Goal: Task Accomplishment & Management: Complete application form

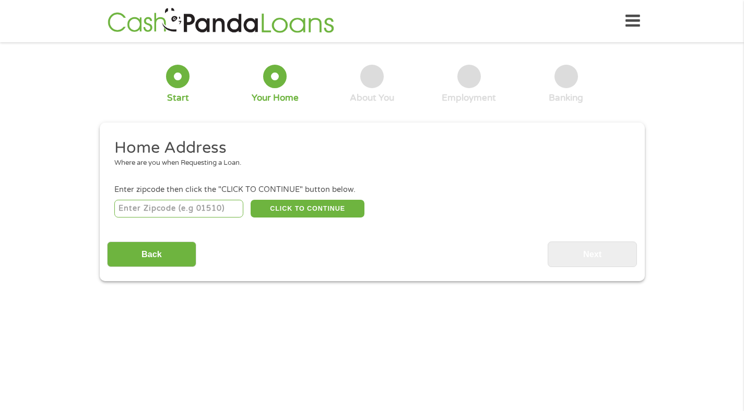
click at [165, 205] on input "number" at bounding box center [178, 209] width 129 height 18
type input "85353"
select select "[US_STATE]"
click at [284, 208] on button "CLICK TO CONTINUE" at bounding box center [307, 209] width 114 height 18
type input "85353"
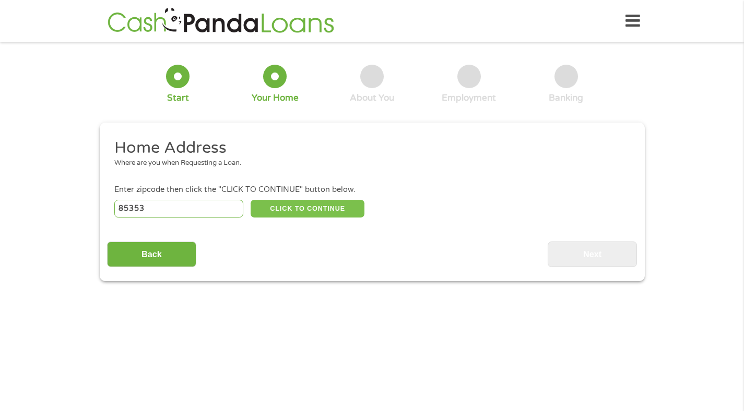
type input "[PERSON_NAME]"
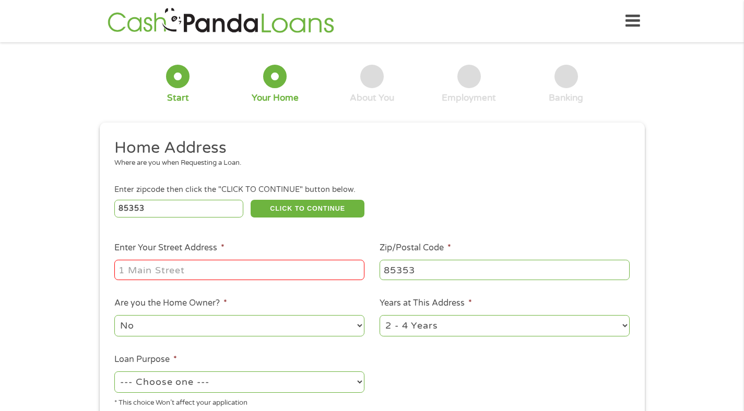
click at [220, 270] on input "Enter Your Street Address *" at bounding box center [239, 270] width 250 height 20
type input "[STREET_ADDRESS]"
click at [434, 323] on select "1 Year or less 1 - 2 Years 2 - 4 Years Over 4 Years" at bounding box center [504, 325] width 250 height 21
select select "12months"
click at [357, 382] on select "--- Choose one --- Pay Bills Debt Consolidation Home Improvement Major Purchase…" at bounding box center [239, 381] width 250 height 21
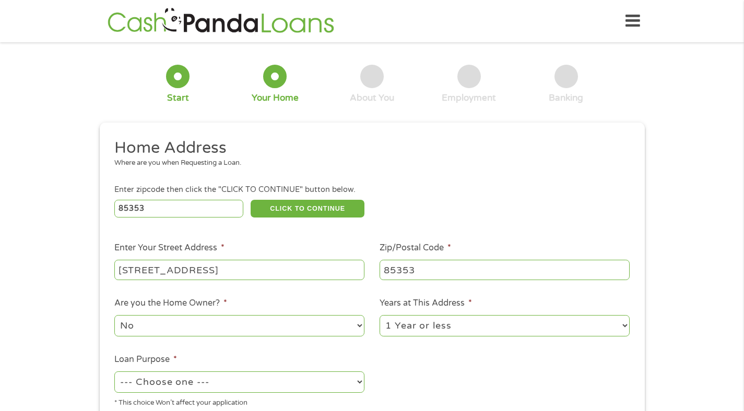
select select "other"
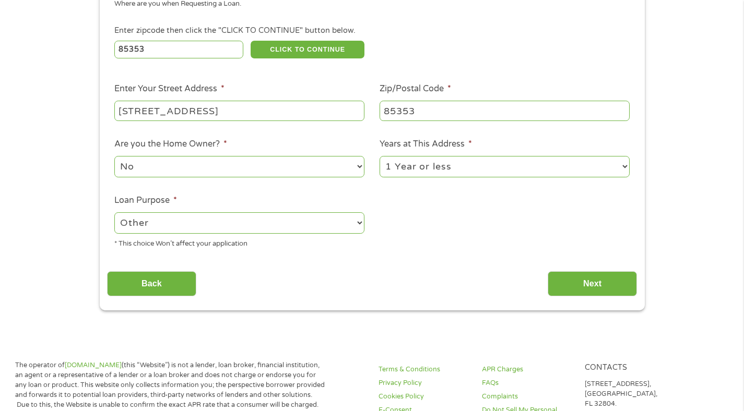
scroll to position [165, 0]
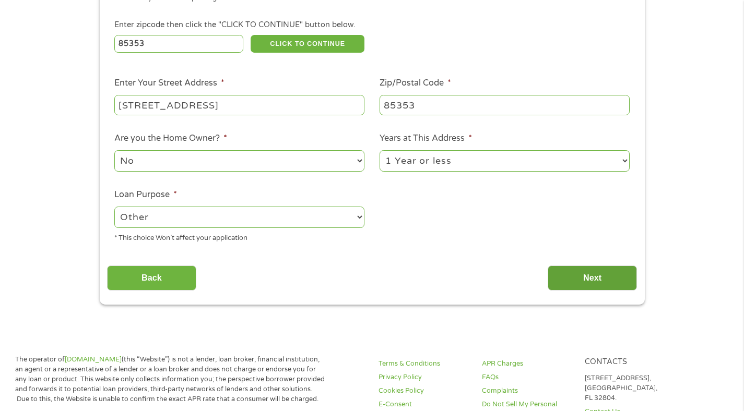
click at [602, 282] on input "Next" at bounding box center [591, 279] width 89 height 26
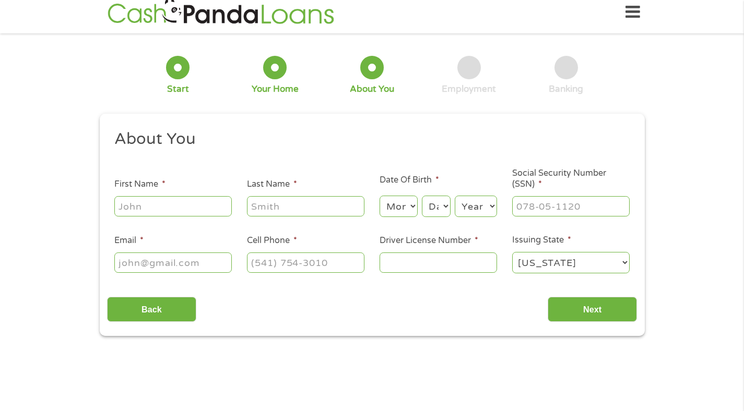
scroll to position [0, 0]
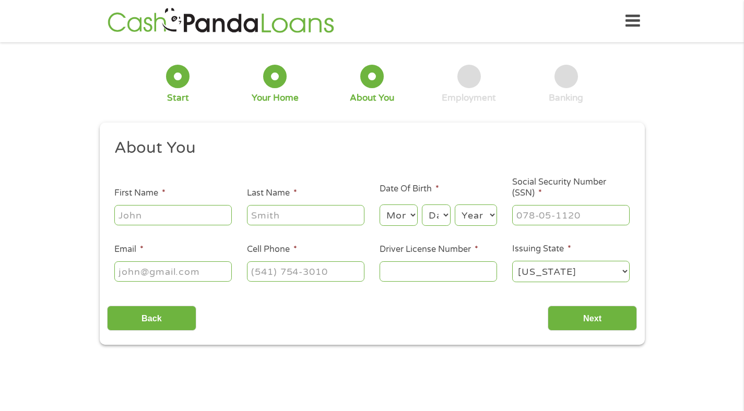
click at [217, 215] on input "First Name *" at bounding box center [172, 215] width 117 height 20
type input "[PERSON_NAME]"
type input "[PHONE_NUMBER]"
click at [407, 217] on select "Month 1 2 3 4 5 6 7 8 9 10 11 12" at bounding box center [398, 215] width 38 height 21
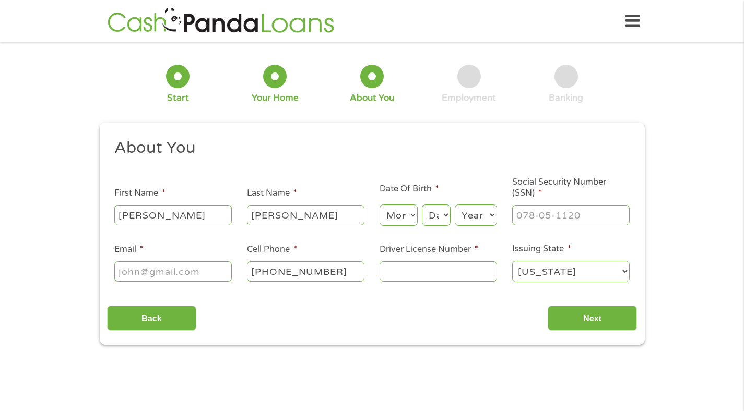
select select "9"
click at [440, 219] on select "Day 1 2 3 4 5 6 7 8 9 10 11 12 13 14 15 16 17 18 19 20 21 22 23 24 25 26 27 28 …" at bounding box center [436, 215] width 28 height 21
select select "5"
click at [490, 215] on select "Year [DATE] 2006 2005 2004 2003 2002 2001 2000 1999 1998 1997 1996 1995 1994 19…" at bounding box center [475, 215] width 42 height 21
select select "1967"
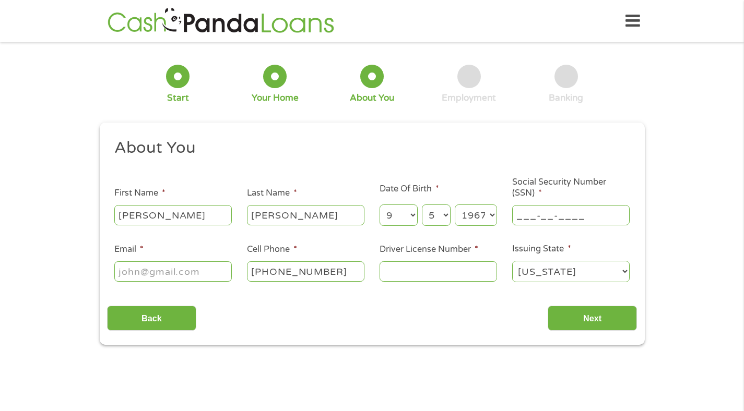
click at [554, 219] on input "___-__-____" at bounding box center [570, 215] width 117 height 20
type input "535-82-2738"
click at [417, 269] on input "Driver License Number *" at bounding box center [437, 271] width 117 height 20
type input "K93917989"
click at [191, 275] on input "Email *" at bounding box center [172, 271] width 117 height 20
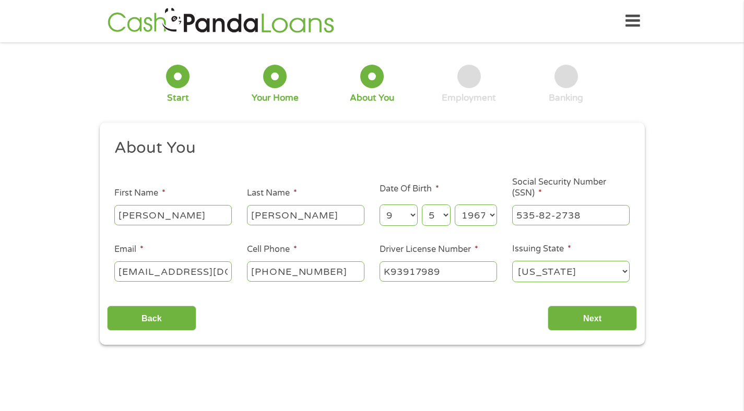
scroll to position [0, 7]
type input "[EMAIL_ADDRESS][DOMAIN_NAME]"
click at [582, 319] on input "Next" at bounding box center [591, 319] width 89 height 26
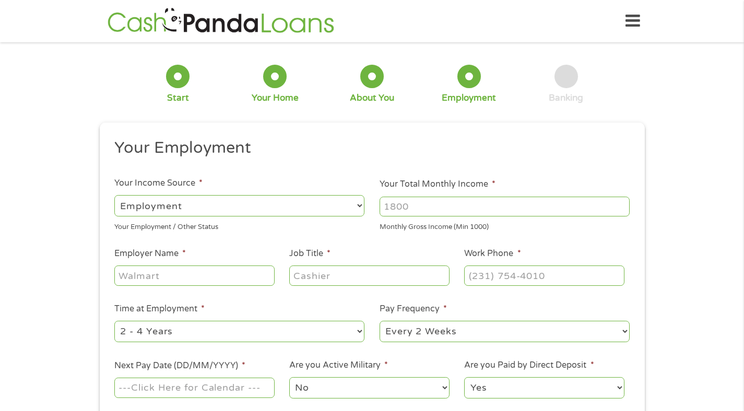
scroll to position [4, 4]
click at [387, 209] on input "Your Total Monthly Income *" at bounding box center [504, 207] width 250 height 20
type input "4240"
click at [192, 273] on input "Employer Name *" at bounding box center [194, 276] width 160 height 20
click at [196, 283] on input "Summit Rheumatology" at bounding box center [194, 276] width 160 height 20
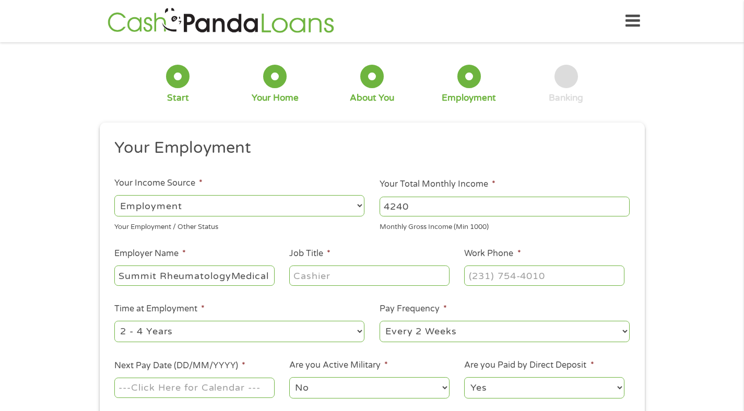
scroll to position [0, 0]
type input "Summit Rheumatology"
click at [451, 319] on li "Pay Frequency * --- Choose one --- Every 2 Weeks Every Week Monthly Semi-Monthly" at bounding box center [504, 323] width 265 height 41
click at [418, 278] on input "Job Title *" at bounding box center [369, 276] width 160 height 20
type input "Medical Assistant"
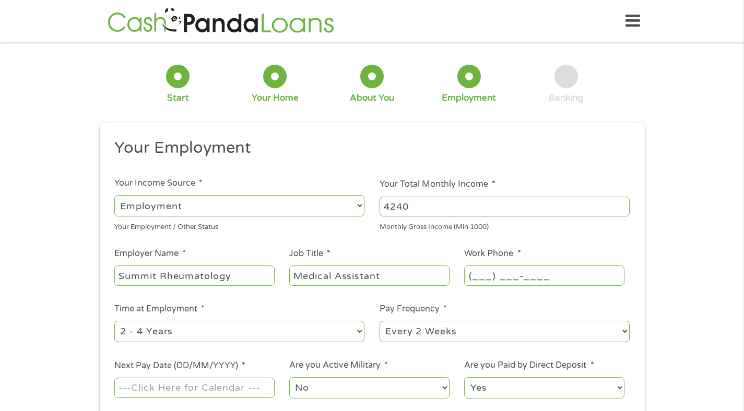
click at [515, 280] on input "(___) ___-____" at bounding box center [544, 276] width 160 height 20
type input "[PHONE_NUMBER]"
click at [356, 330] on select "--- Choose one --- 1 Year or less 1 - 2 Years 2 - 4 Years Over 4 Years" at bounding box center [239, 331] width 250 height 21
select select "12months"
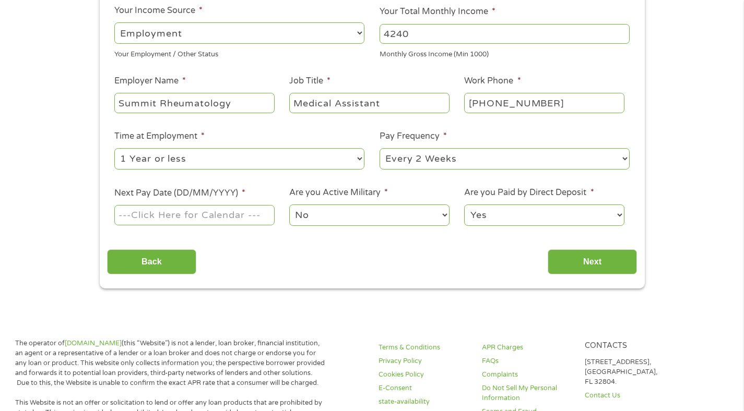
scroll to position [195, 0]
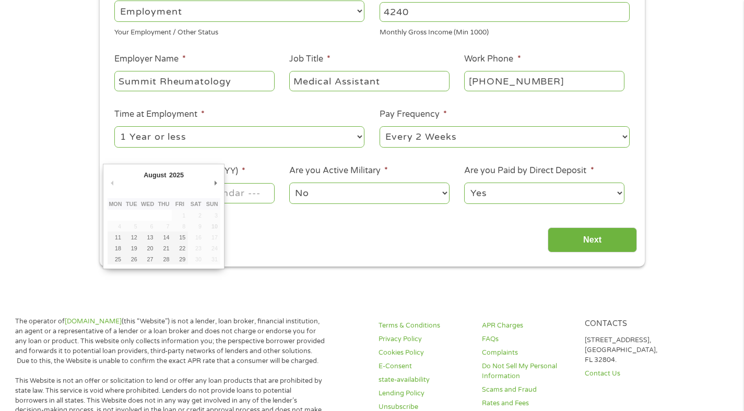
click at [267, 196] on input "Next Pay Date (DD/MM/YYYY) *" at bounding box center [194, 193] width 160 height 20
type input "[DATE]"
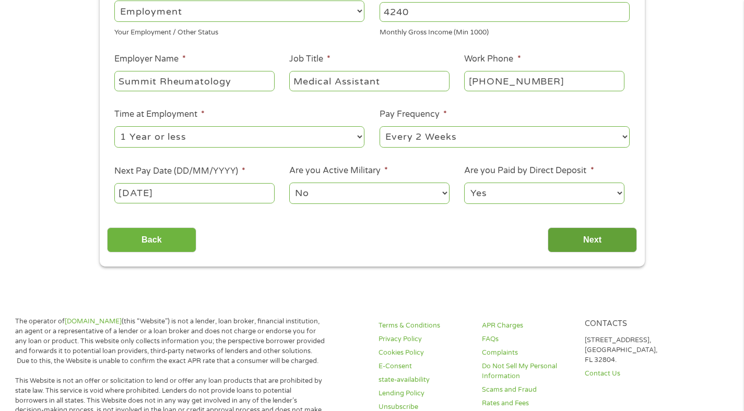
click at [590, 240] on input "Next" at bounding box center [591, 240] width 89 height 26
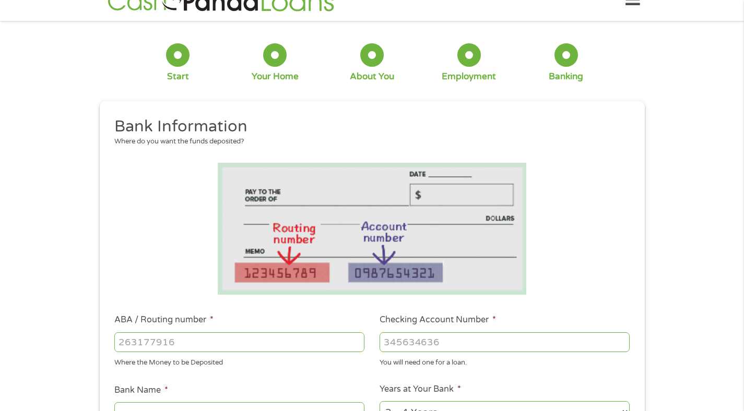
scroll to position [0, 0]
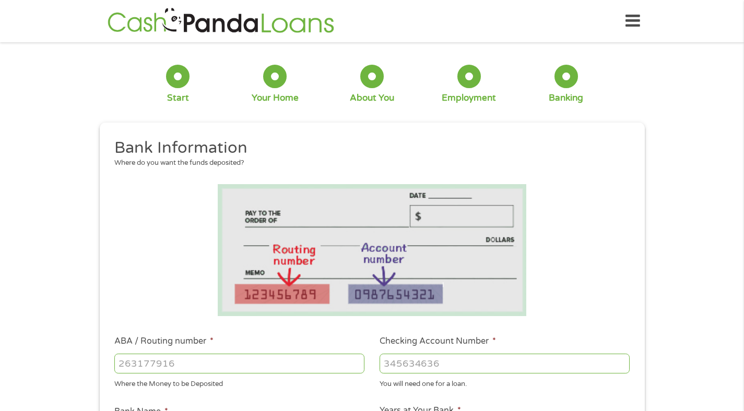
click at [289, 363] on input "ABA / Routing number *" at bounding box center [239, 364] width 250 height 20
type input "122100024"
type input "JPMORGAN CHASE BANK NA"
type input "122100024"
click at [411, 366] on input "Checking Account Number *" at bounding box center [504, 364] width 250 height 20
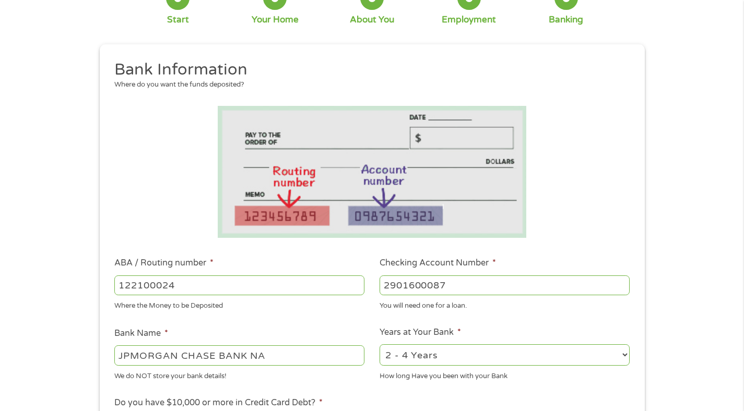
scroll to position [80, 0]
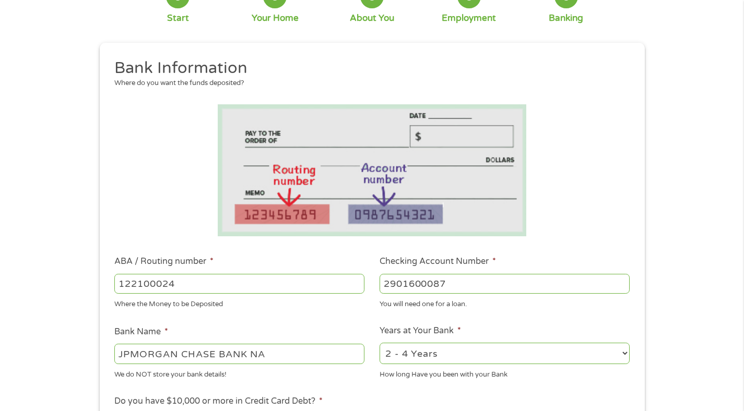
type input "2901600087"
click at [464, 354] on select "2 - 4 Years 6 - 12 Months 1 - 2 Years Over 4 Years" at bounding box center [504, 353] width 250 height 21
select select "60months"
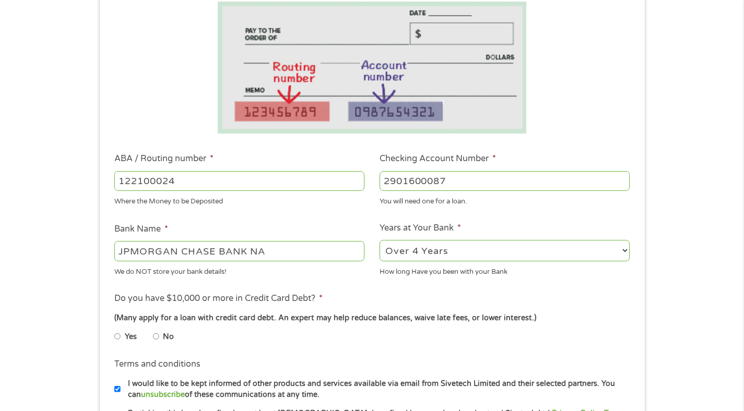
scroll to position [184, 0]
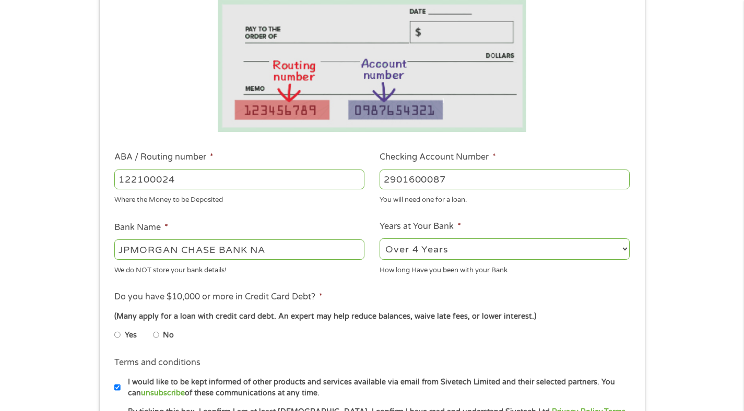
click at [156, 333] on input "No" at bounding box center [156, 335] width 6 height 17
radio input "true"
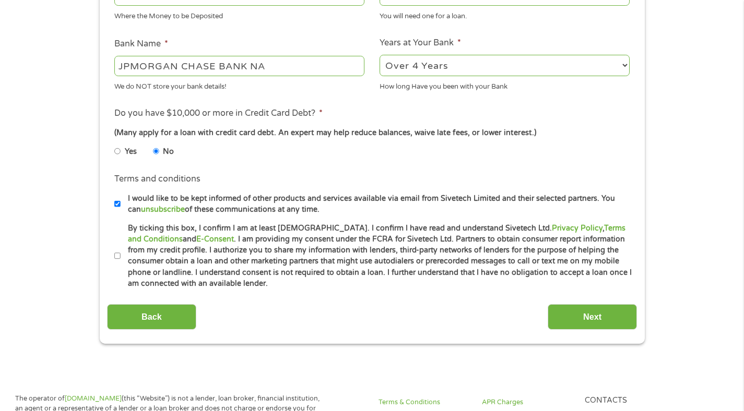
scroll to position [368, 0]
click at [121, 203] on label "I would like to be kept informed of other products and services available via e…" at bounding box center [377, 204] width 512 height 22
click at [121, 203] on input "I would like to be kept informed of other products and services available via e…" at bounding box center [117, 203] width 6 height 17
checkbox input "false"
click at [116, 255] on input "By ticking this box, I confirm I am at least [DEMOGRAPHIC_DATA]. I confirm I ha…" at bounding box center [117, 255] width 6 height 17
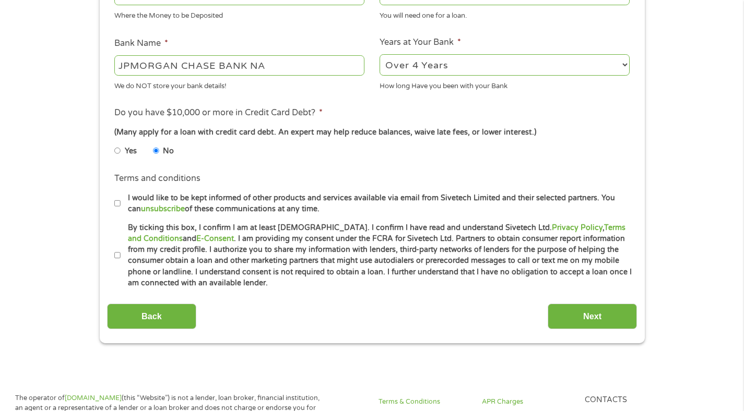
checkbox input "true"
click at [605, 316] on input "Next" at bounding box center [591, 317] width 89 height 26
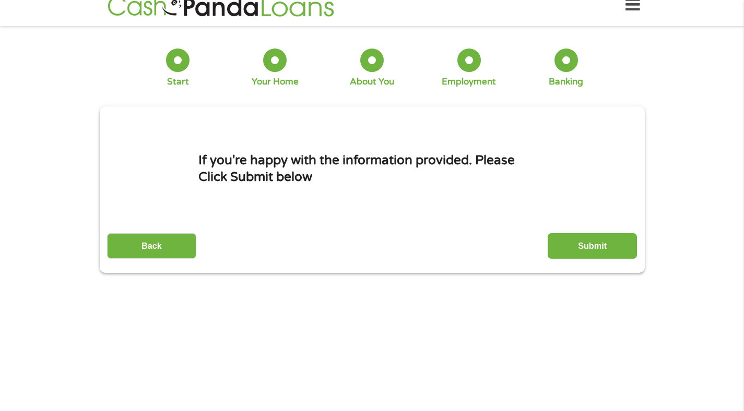
scroll to position [0, 0]
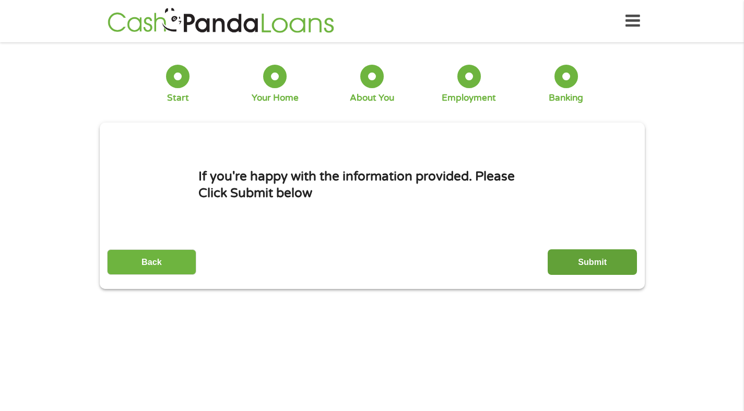
click at [589, 264] on input "Submit" at bounding box center [591, 262] width 89 height 26
